Goal: Task Accomplishment & Management: Manage account settings

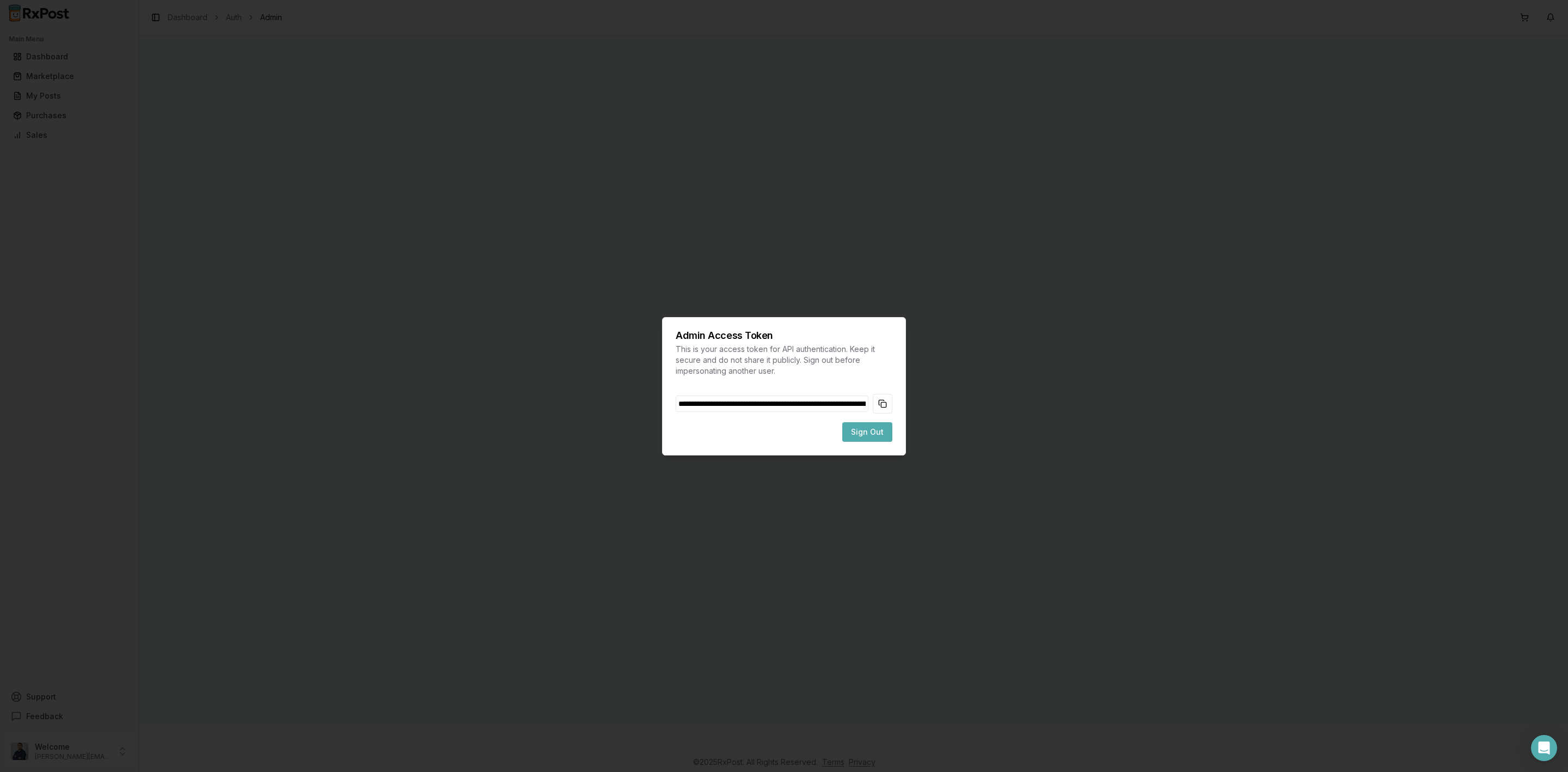
click at [885, 406] on button "Copy token to clipboard" at bounding box center [882, 403] width 20 height 20
click at [884, 440] on button "Sign Out" at bounding box center [867, 432] width 50 height 20
click at [876, 437] on span "Sign Out" at bounding box center [867, 432] width 32 height 10
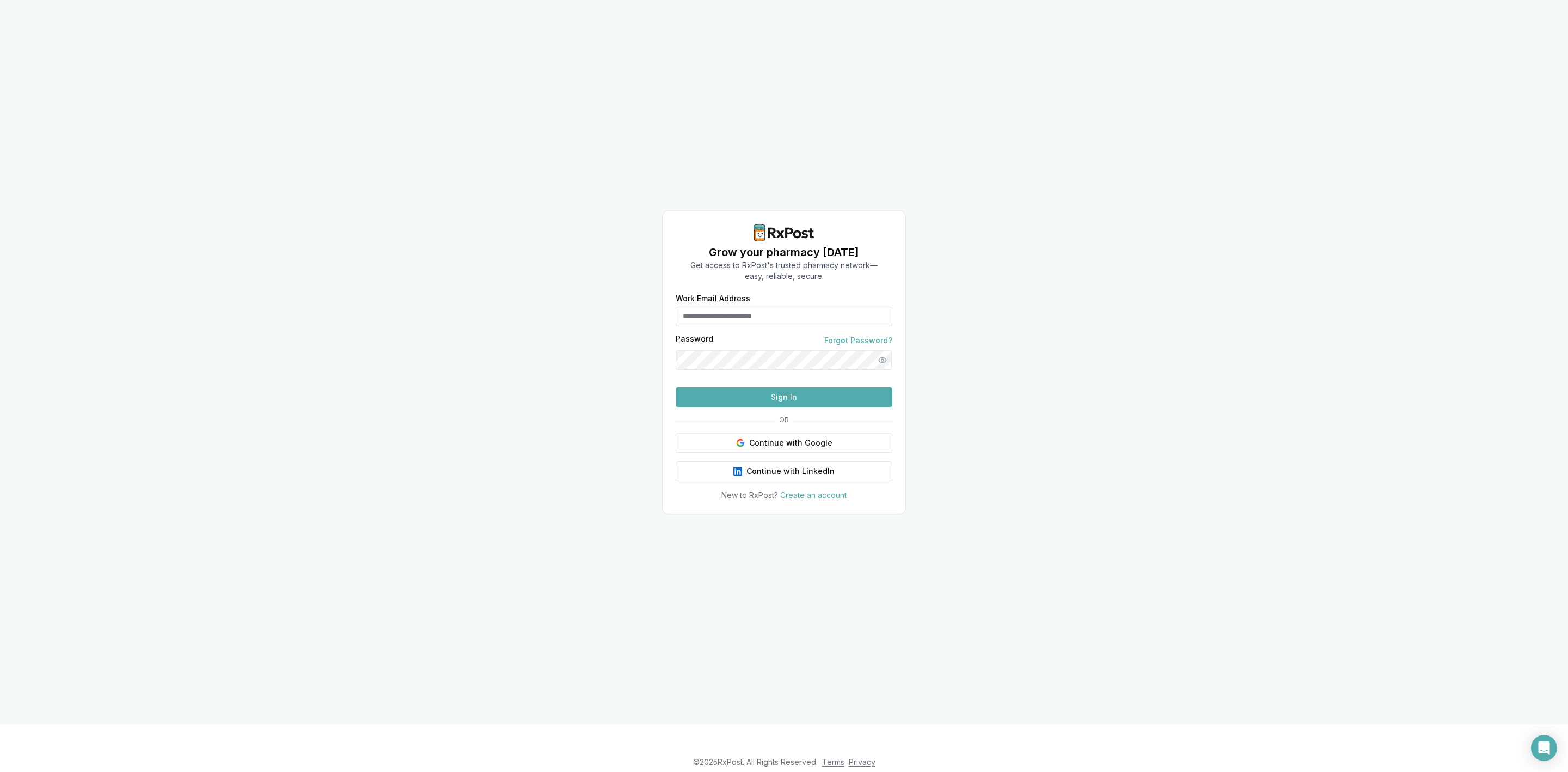
type input "**********"
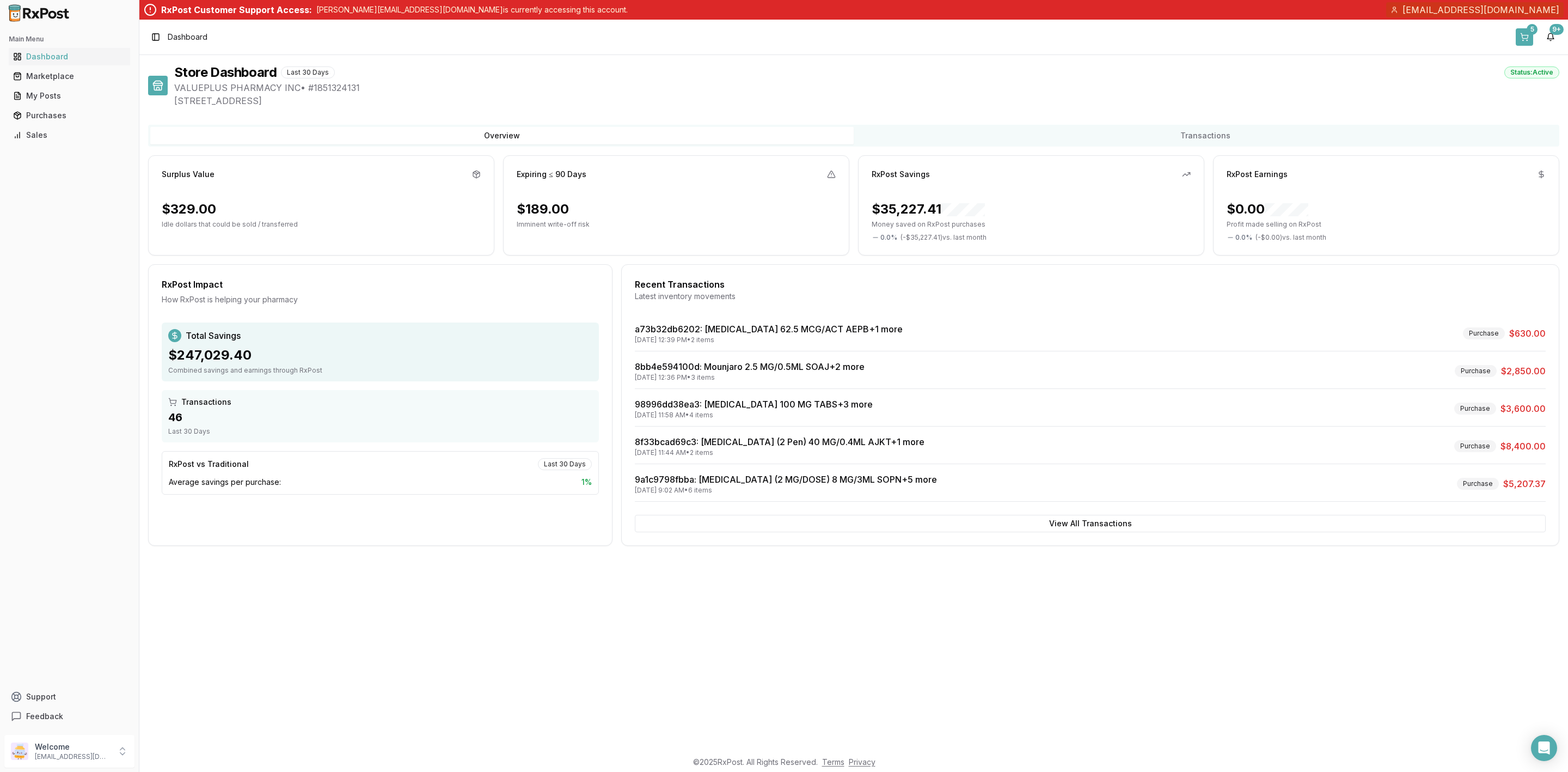
drag, startPoint x: 0, startPoint y: 0, endPoint x: 1526, endPoint y: 37, distance: 1526.4
click at [1526, 36] on button "5" at bounding box center [1524, 37] width 17 height 17
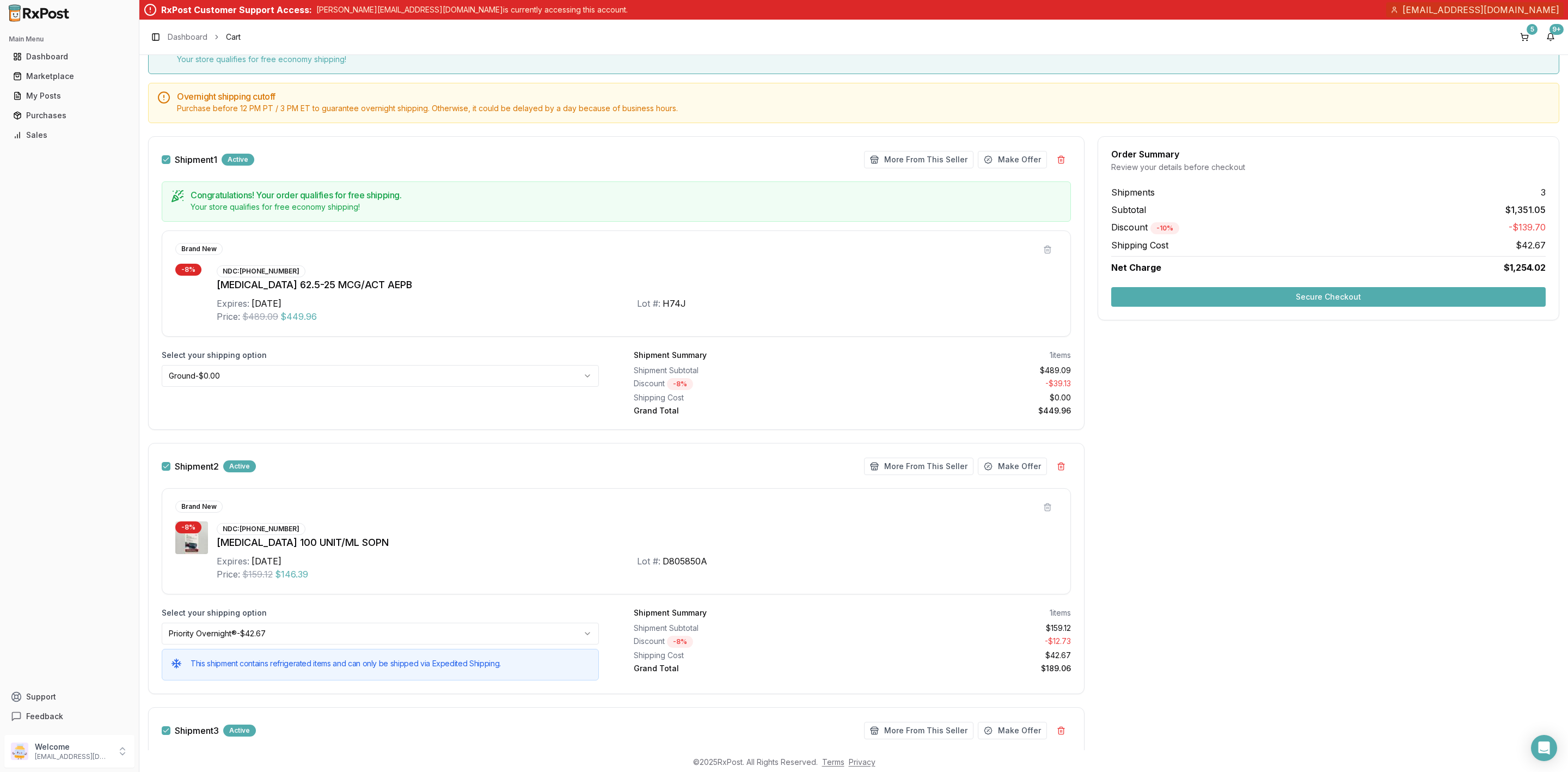
scroll to position [82, 0]
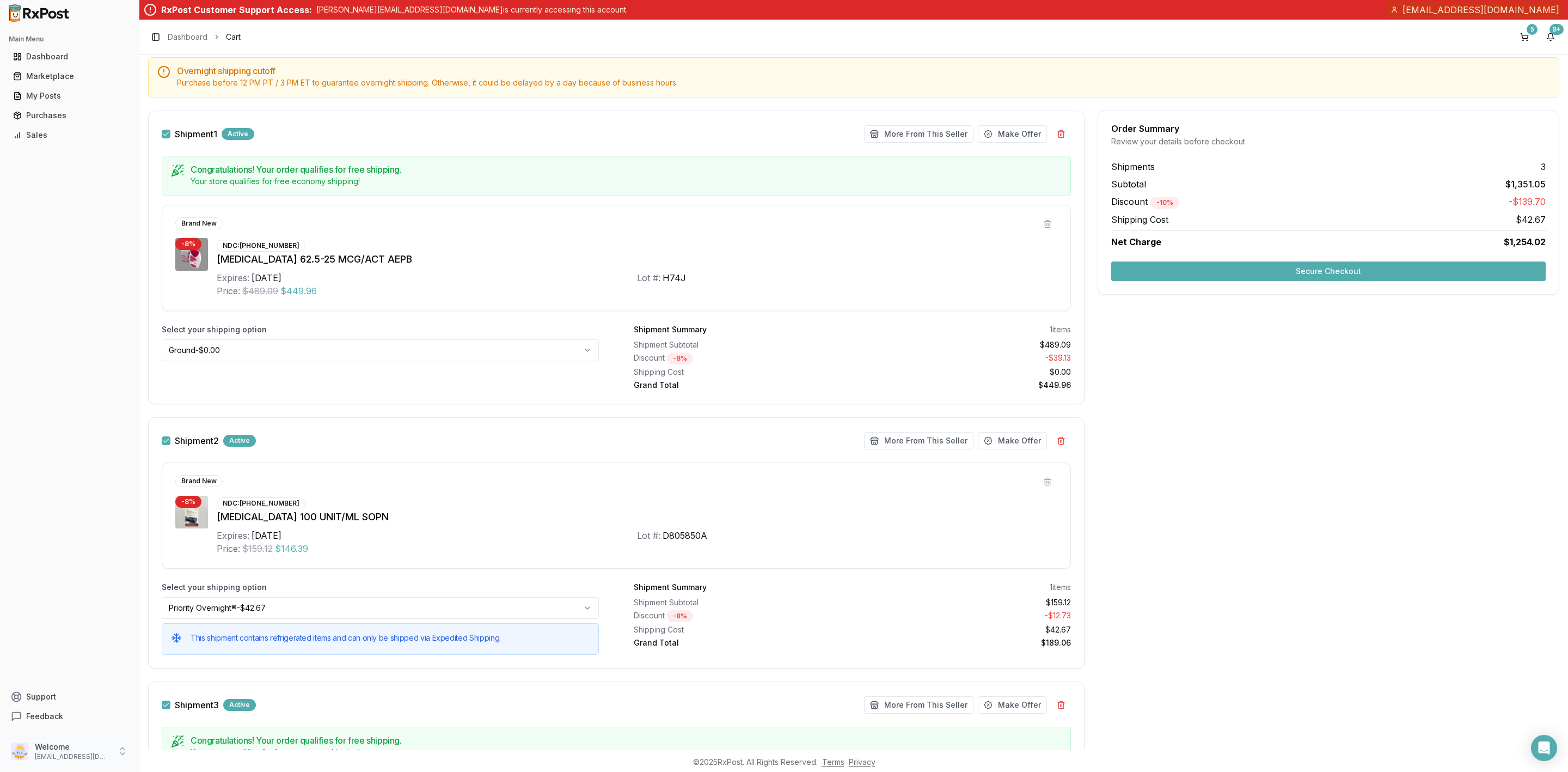
click at [90, 762] on div "Welcome info@valuepluspharmacy.net" at bounding box center [70, 751] width 131 height 32
click at [181, 752] on span "Sign Out" at bounding box center [197, 753] width 104 height 10
